Goal: Task Accomplishment & Management: Complete application form

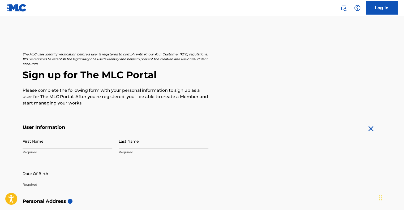
click at [36, 143] on input "First Name" at bounding box center [68, 141] width 90 height 15
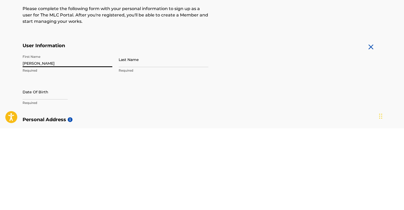
type input "[PERSON_NAME]"
click at [137, 146] on input "Last Name" at bounding box center [164, 141] width 90 height 15
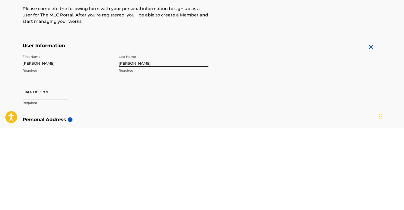
type input "[PERSON_NAME]"
click at [30, 170] on input "text" at bounding box center [45, 173] width 45 height 15
select select "7"
select select "2025"
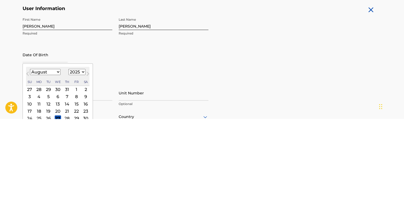
click at [46, 163] on select "January February March April May June July August September October November De…" at bounding box center [45, 163] width 31 height 6
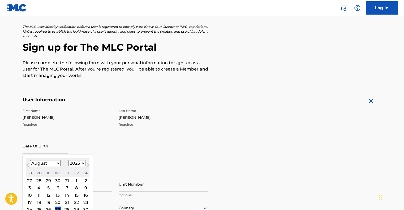
select select "5"
click at [30, 160] on select "January February March April May June July August September October November De…" at bounding box center [45, 163] width 31 height 6
click at [74, 164] on select "1899 1900 1901 1902 1903 1904 1905 1906 1907 1908 1909 1910 1911 1912 1913 1914…" at bounding box center [76, 163] width 17 height 6
select select "2006"
click at [68, 160] on select "1899 1900 1901 1902 1903 1904 1905 1906 1907 1908 1909 1910 1911 1912 1913 1914…" at bounding box center [76, 163] width 17 height 6
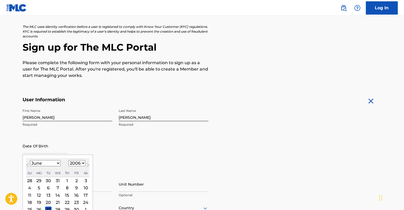
click at [66, 180] on div "1" at bounding box center [67, 181] width 6 height 6
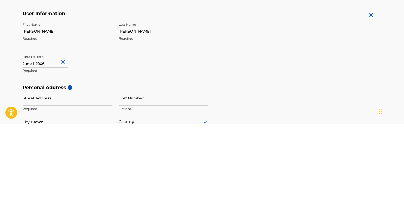
click at [60, 188] on input "Street Address" at bounding box center [68, 184] width 90 height 15
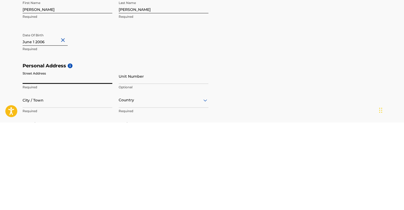
scroll to position [48, 0]
type input "[STREET_ADDRESS]"
type input "[PERSON_NAME]"
type input "[GEOGRAPHIC_DATA]"
type input "MD"
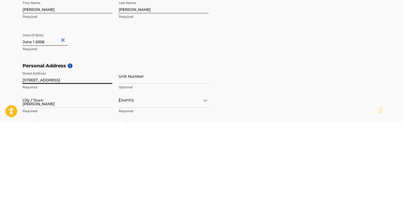
type input "21704"
type input "1"
type input "301"
type input "4019811"
type input "[EMAIL_ADDRESS][DOMAIN_NAME]"
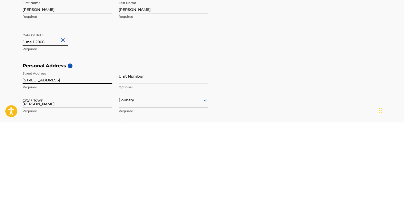
scroll to position [171, 0]
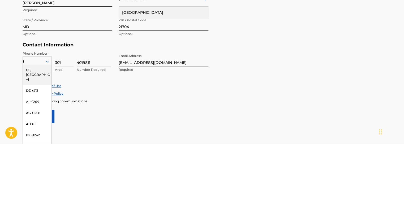
click at [105, 177] on form "User Information First Name [PERSON_NAME] Required Last Name [PERSON_NAME] Requ…" at bounding box center [202, 71] width 359 height 235
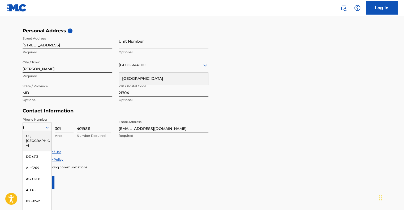
click at [27, 138] on div "US, [GEOGRAPHIC_DATA] +1" at bounding box center [37, 141] width 29 height 21
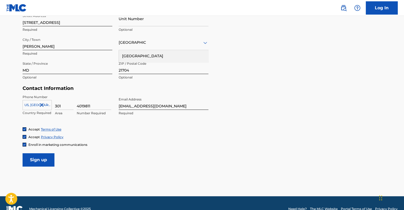
scroll to position [193, 0]
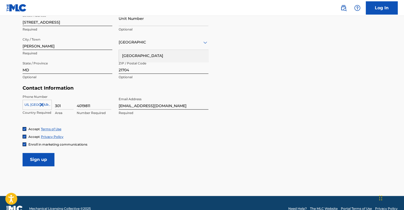
click at [35, 159] on input "Sign up" at bounding box center [39, 159] width 32 height 13
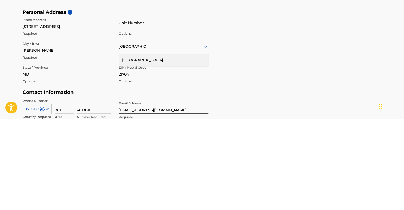
click at [11, 178] on main "The MLC uses identity verification before a user is registered to comply with K…" at bounding box center [202, 105] width 404 height 374
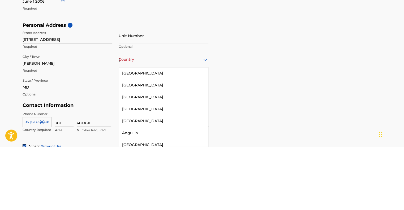
scroll to position [0, 0]
click at [148, 140] on div "[GEOGRAPHIC_DATA]" at bounding box center [163, 137] width 89 height 12
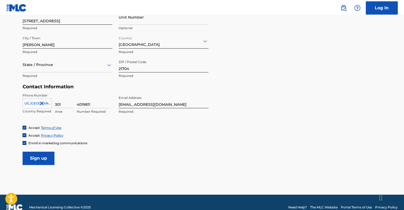
scroll to position [205, 0]
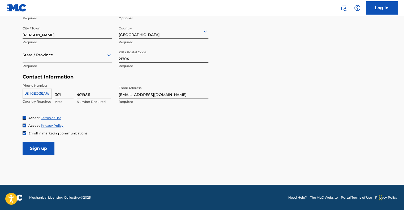
click at [41, 148] on input "Sign up" at bounding box center [39, 148] width 32 height 13
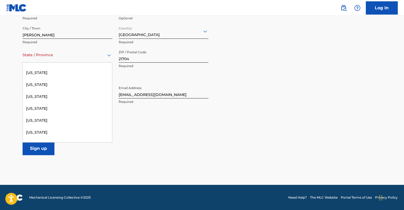
scroll to position [262, 0]
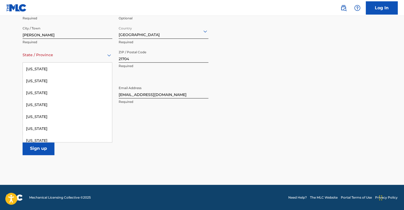
click at [60, 70] on div "[US_STATE]" at bounding box center [67, 69] width 89 height 12
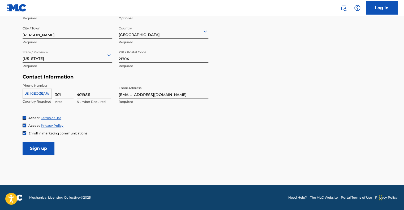
click at [44, 148] on input "Sign up" at bounding box center [39, 148] width 32 height 13
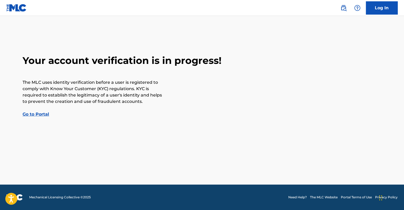
click at [37, 115] on link "Go to Portal" at bounding box center [36, 114] width 27 height 5
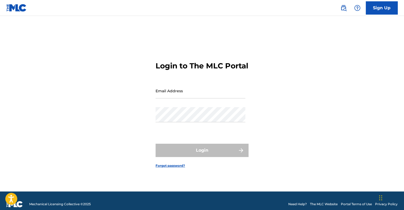
click at [194, 98] on input "Email Address" at bounding box center [201, 90] width 90 height 15
click at [384, 11] on link "Sign Up" at bounding box center [382, 7] width 32 height 13
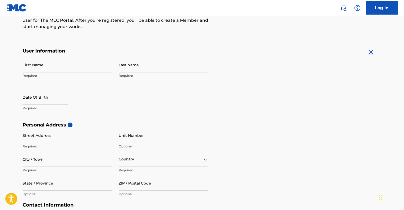
scroll to position [77, 0]
click at [394, 7] on link "Log In" at bounding box center [382, 7] width 32 height 13
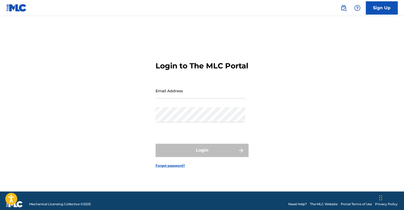
click at [213, 98] on input "Email Address" at bounding box center [201, 90] width 90 height 15
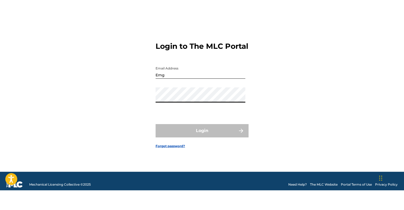
click at [170, 98] on input "Emg" at bounding box center [201, 90] width 90 height 15
type input "[EMAIL_ADDRESS][DOMAIN_NAME]"
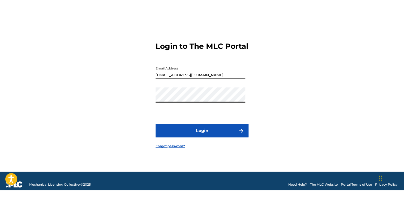
click at [156, 144] on button "Login" at bounding box center [202, 150] width 93 height 13
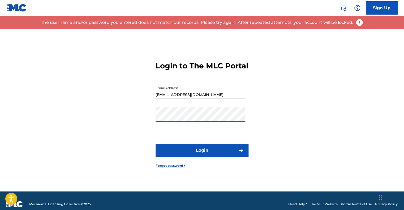
click at [378, 7] on link "Sign Up" at bounding box center [382, 7] width 32 height 13
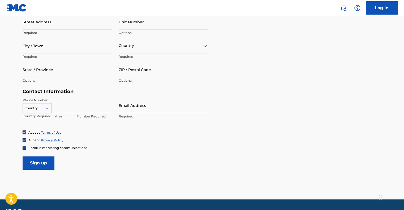
scroll to position [189, 0]
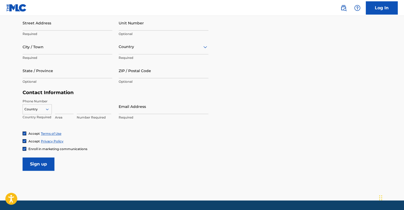
click at [379, 11] on link "Log In" at bounding box center [382, 7] width 32 height 13
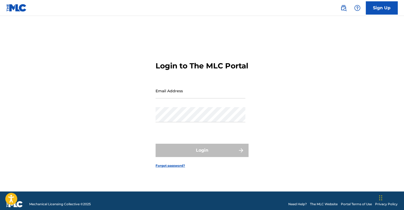
type input "[EMAIL_ADDRESS][DOMAIN_NAME]"
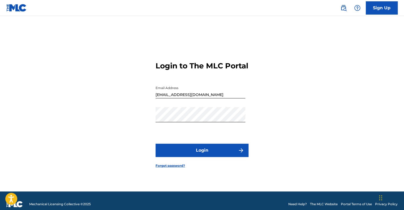
click at [229, 98] on input "[EMAIL_ADDRESS][DOMAIN_NAME]" at bounding box center [201, 90] width 90 height 15
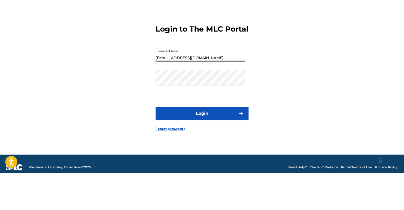
click at [208, 153] on button "Login" at bounding box center [202, 150] width 93 height 13
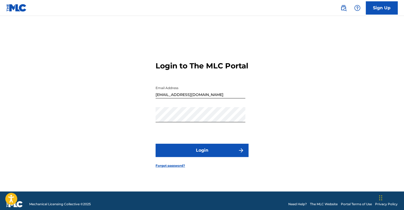
click at [181, 168] on link "Forgot password?" at bounding box center [170, 165] width 29 height 5
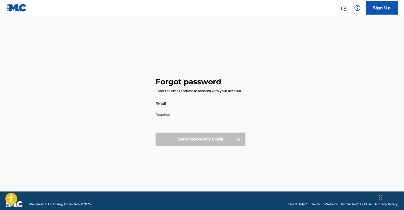
click at [230, 118] on div "Email Required" at bounding box center [201, 108] width 90 height 24
click at [229, 108] on input "Email" at bounding box center [201, 103] width 90 height 15
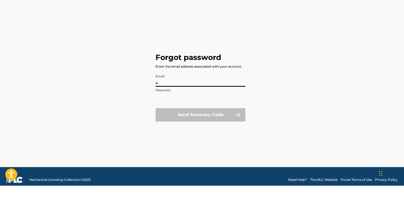
type input "[EMAIL_ADDRESS][DOMAIN_NAME]"
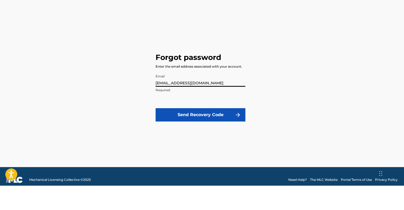
click at [210, 139] on button "Send Recovery Code" at bounding box center [201, 139] width 90 height 13
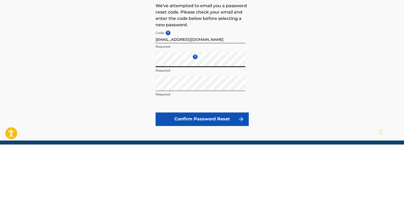
click at [121, 162] on div "Forgot password We've attempted to email you a password reset code. Please chec…" at bounding box center [202, 117] width 372 height 177
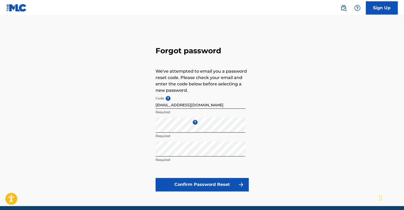
click at [171, 187] on button "Confirm Password Reset" at bounding box center [202, 184] width 93 height 13
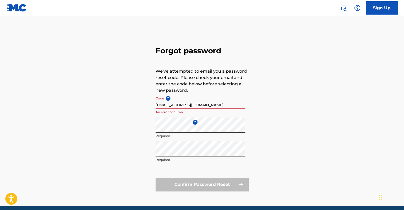
click at [165, 103] on input "[EMAIL_ADDRESS][DOMAIN_NAME]" at bounding box center [201, 101] width 90 height 15
click at [208, 105] on input "[EMAIL_ADDRESS][DOMAIN_NAME]" at bounding box center [201, 101] width 90 height 15
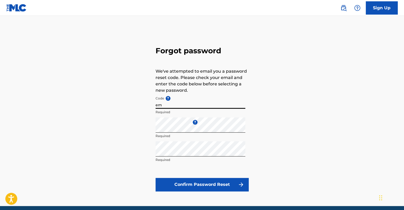
type input "e"
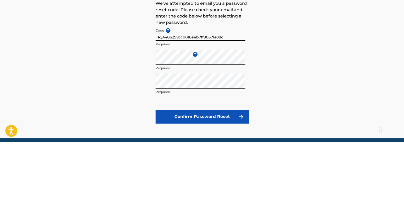
type input "FP_4406297ccb016eeb7ff80671a88c"
click at [162, 184] on button "Confirm Password Reset" at bounding box center [202, 184] width 93 height 13
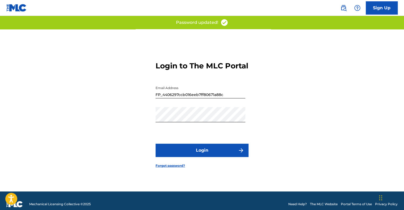
click at [194, 157] on button "Login" at bounding box center [202, 150] width 93 height 13
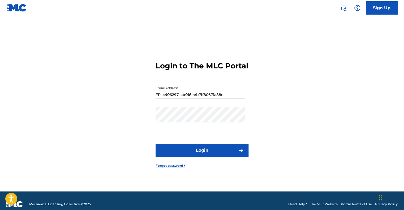
click at [166, 98] on input "FP_4406297ccb016eeb7ff80671a88c" at bounding box center [201, 90] width 90 height 15
click at [165, 98] on input "FP_4406297ccb016eeb7ff80671a88c" at bounding box center [201, 90] width 90 height 15
click at [167, 98] on input "FP_4406297ccb016eeb7ff80671a88c" at bounding box center [201, 90] width 90 height 15
click at [166, 98] on input "FP_4406297ccb016eeb7ff80671a88c" at bounding box center [201, 90] width 90 height 15
type input "[EMAIL_ADDRESS][DOMAIN_NAME]"
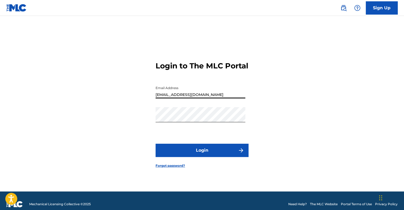
click at [131, 106] on div "Login to The MLC Portal Email Address [EMAIL_ADDRESS][DOMAIN_NAME] Password Log…" at bounding box center [202, 110] width 372 height 162
click at [166, 155] on button "Login" at bounding box center [202, 150] width 93 height 13
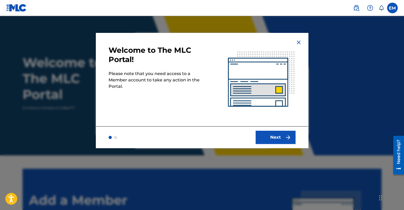
click at [273, 135] on button "Next" at bounding box center [276, 137] width 40 height 13
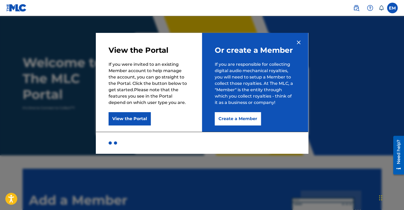
click at [148, 124] on button "View the Portal" at bounding box center [130, 118] width 42 height 13
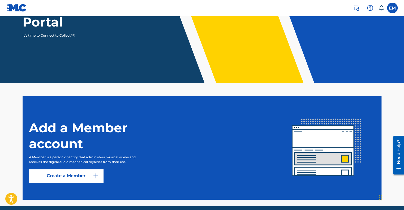
scroll to position [94, 0]
